Goal: Check status: Check status

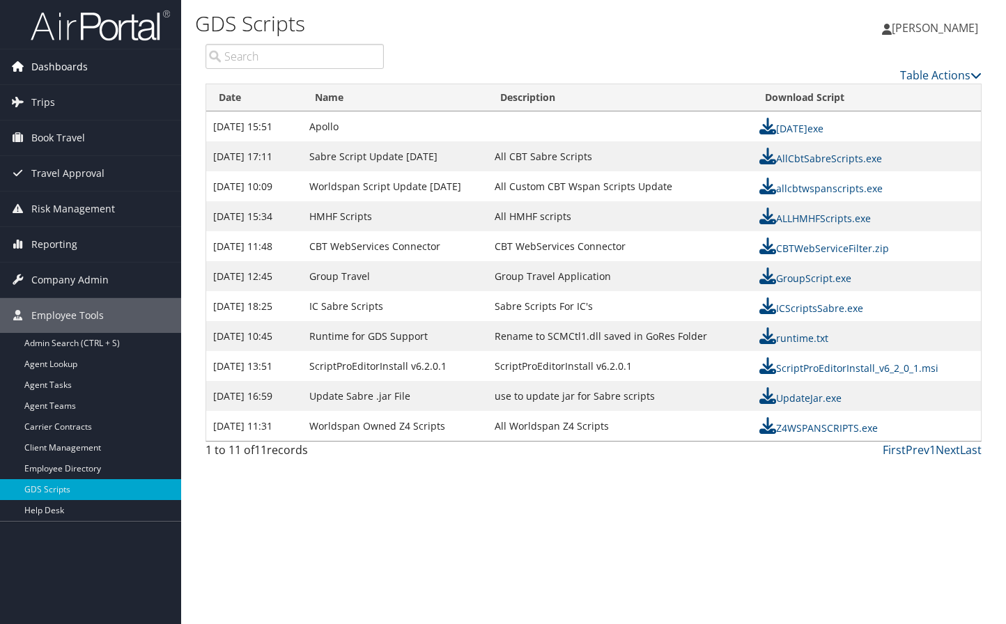
click at [68, 64] on span "Dashboards" at bounding box center [59, 66] width 56 height 35
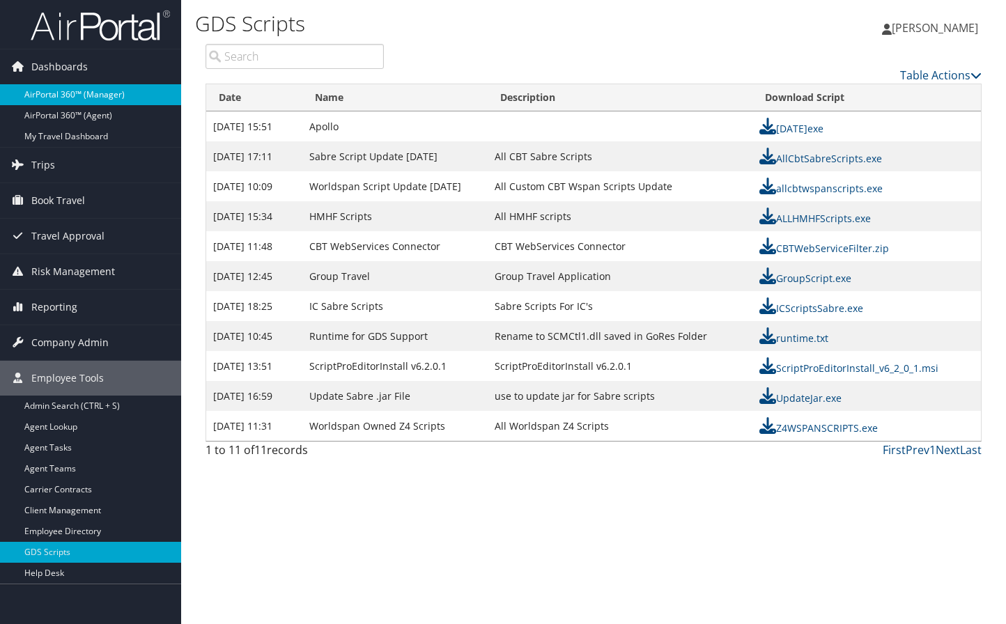
click at [69, 92] on link "AirPortal 360™ (Manager)" at bounding box center [90, 94] width 181 height 21
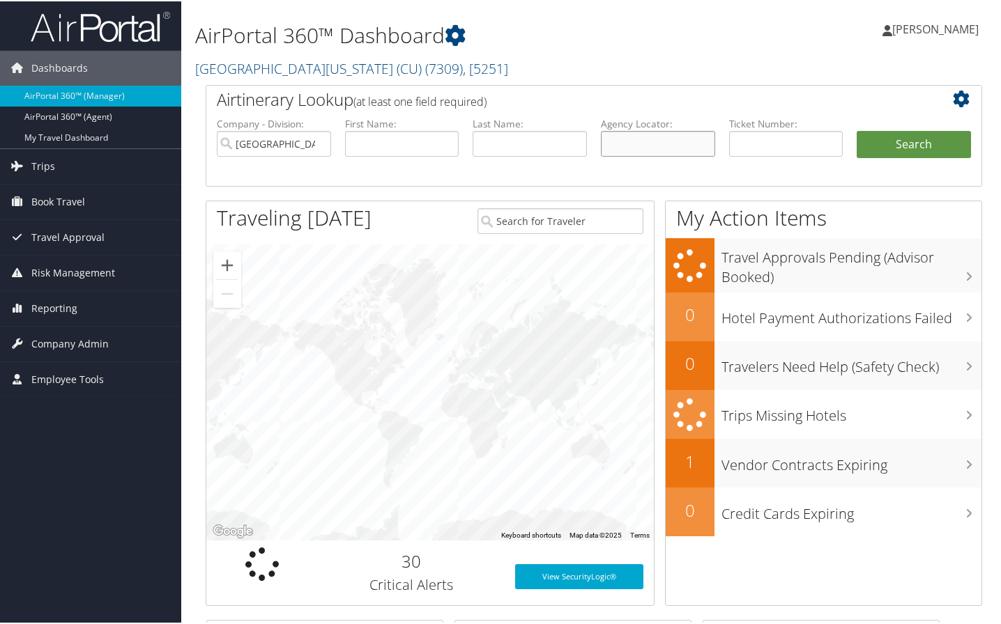
click at [634, 139] on input "text" at bounding box center [658, 143] width 114 height 26
type input "cxchn1"
click at [856, 130] on button "Search" at bounding box center [913, 144] width 114 height 28
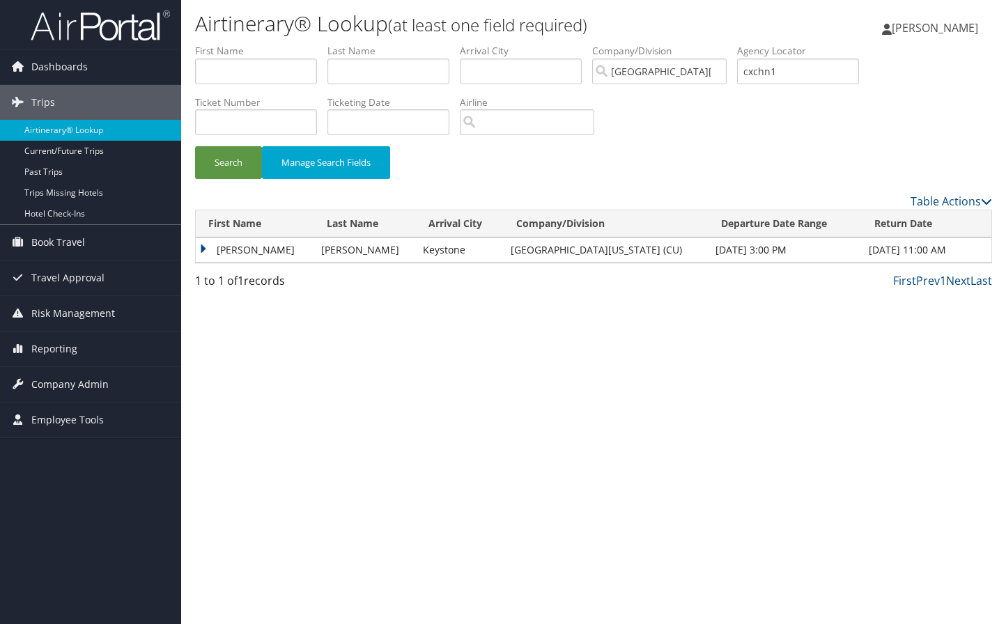
click at [261, 245] on td "DENESHIA LASHELLE" at bounding box center [255, 250] width 118 height 25
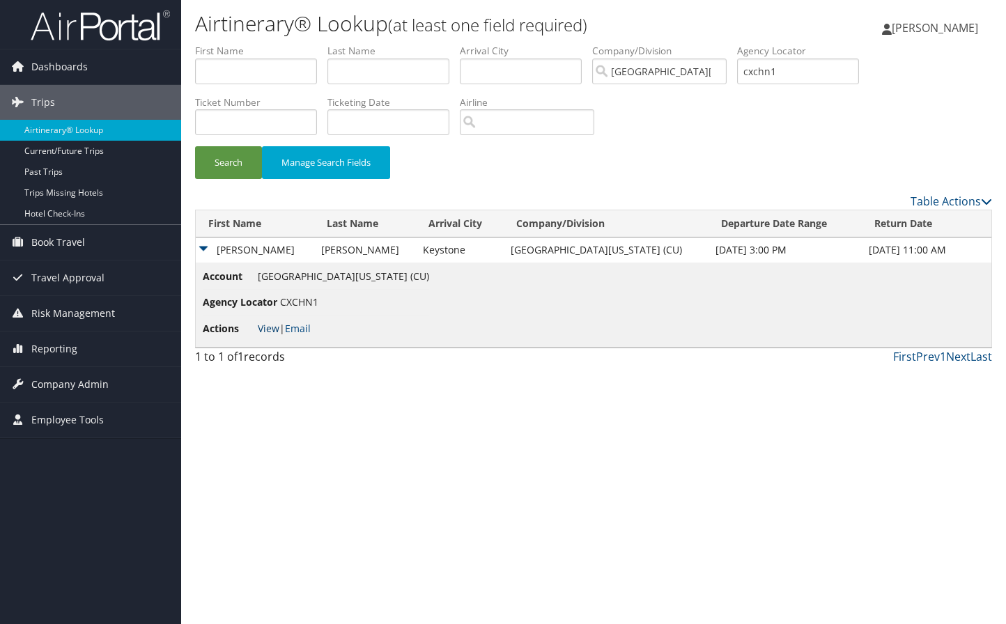
click at [268, 326] on link "View" at bounding box center [269, 328] width 22 height 13
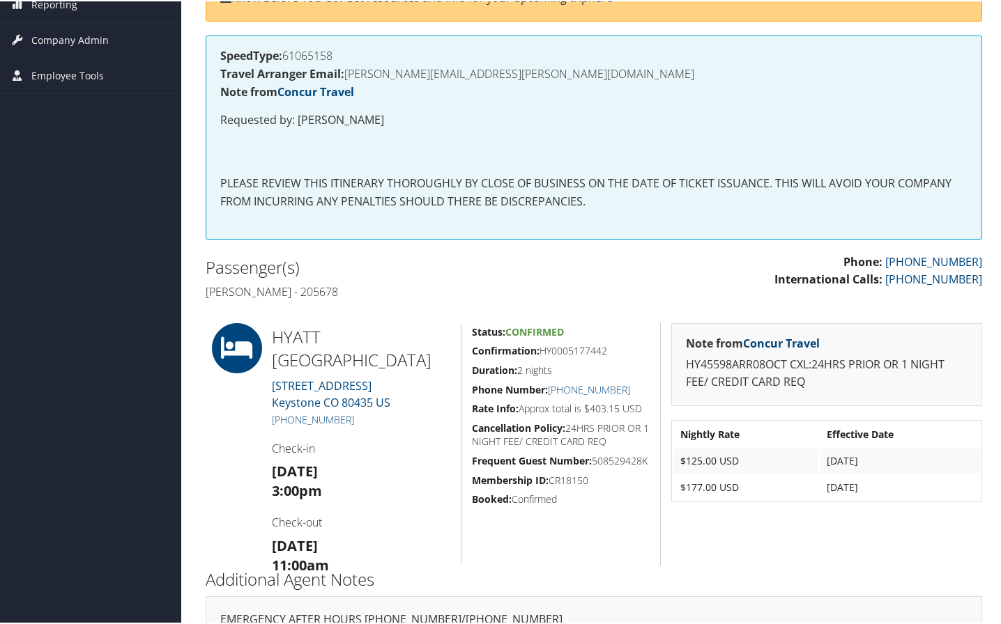
scroll to position [212, 0]
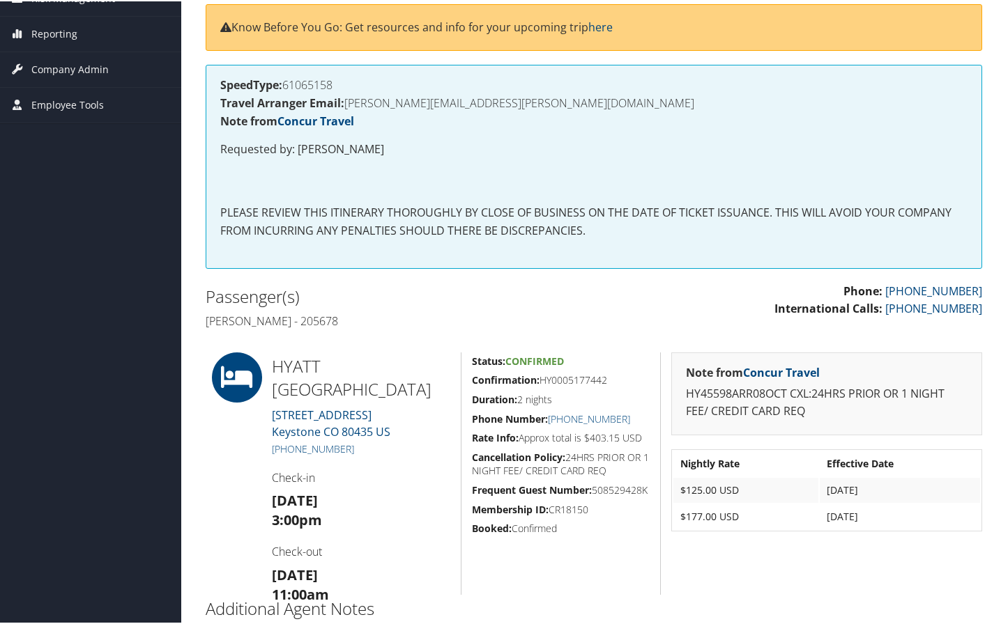
click at [966, 560] on div "Note from Concur Travel HY45598ARR08OCT CXL:24HRS PRIOR OR 1 NIGHT FEE/ CREDIT …" at bounding box center [826, 472] width 332 height 242
